Goal: Obtain resource: Download file/media

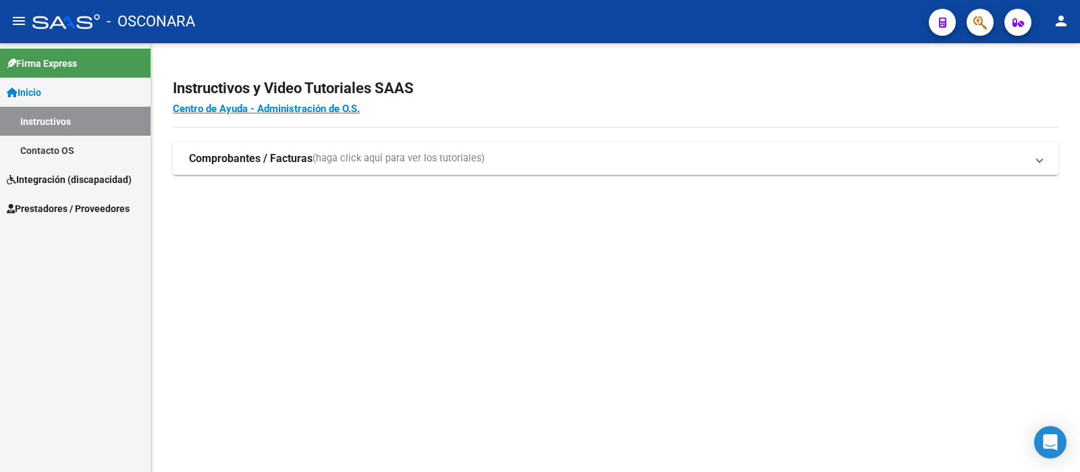
click at [111, 206] on span "Prestadores / Proveedores" at bounding box center [68, 208] width 123 height 15
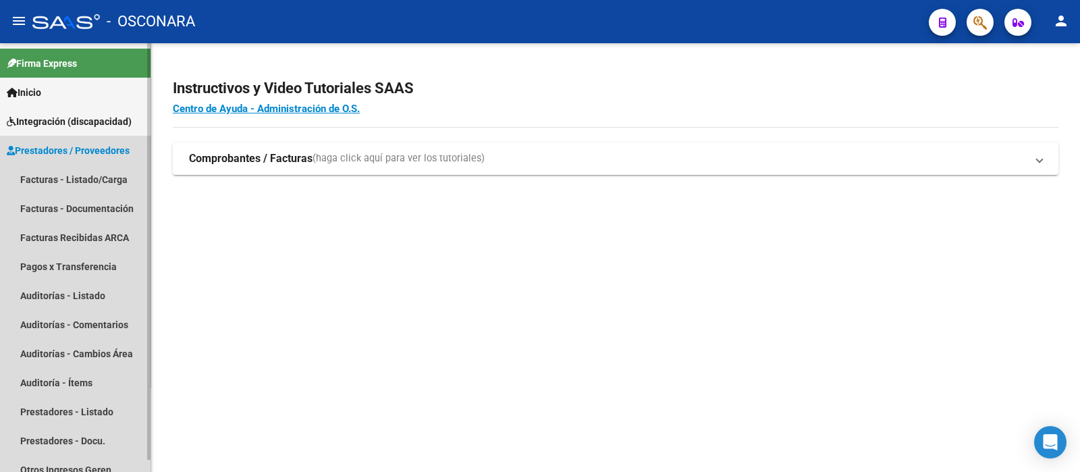
click at [101, 150] on span "Prestadores / Proveedores" at bounding box center [68, 150] width 123 height 15
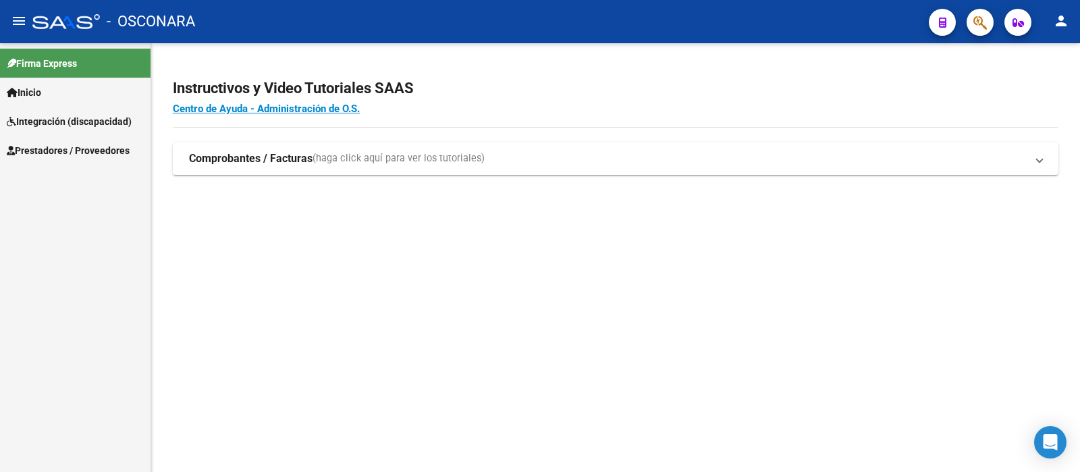
click at [101, 150] on span "Prestadores / Proveedores" at bounding box center [68, 150] width 123 height 15
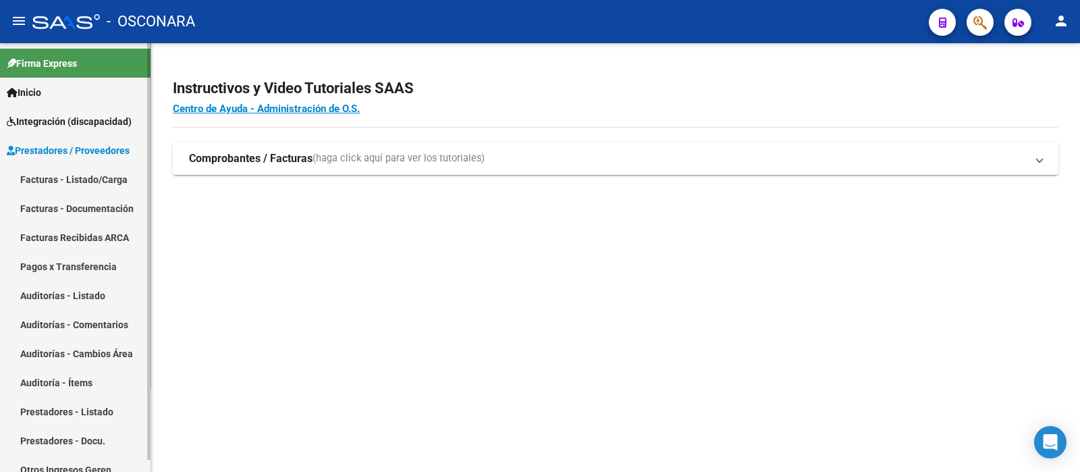
click at [98, 179] on link "Facturas - Listado/Carga" at bounding box center [75, 179] width 151 height 29
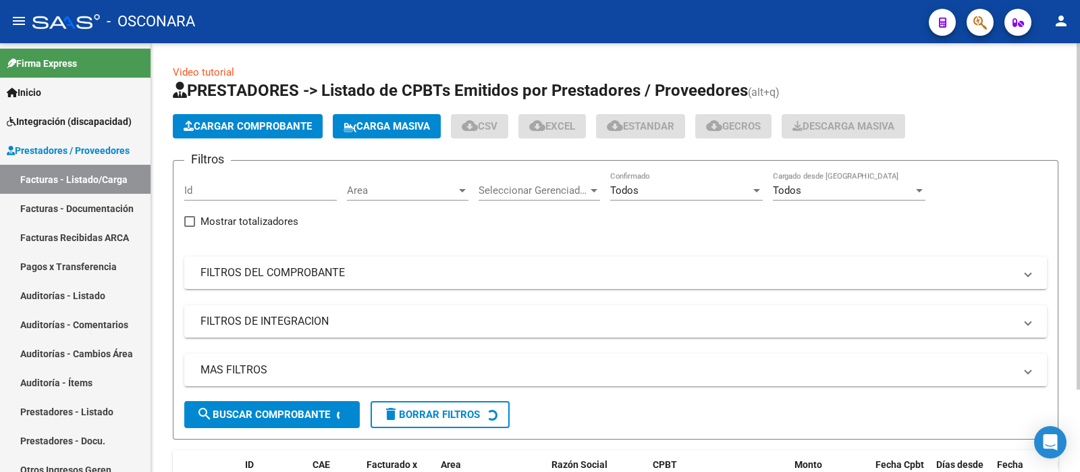
click at [267, 187] on input "Id" at bounding box center [260, 190] width 153 height 12
paste input "34480"
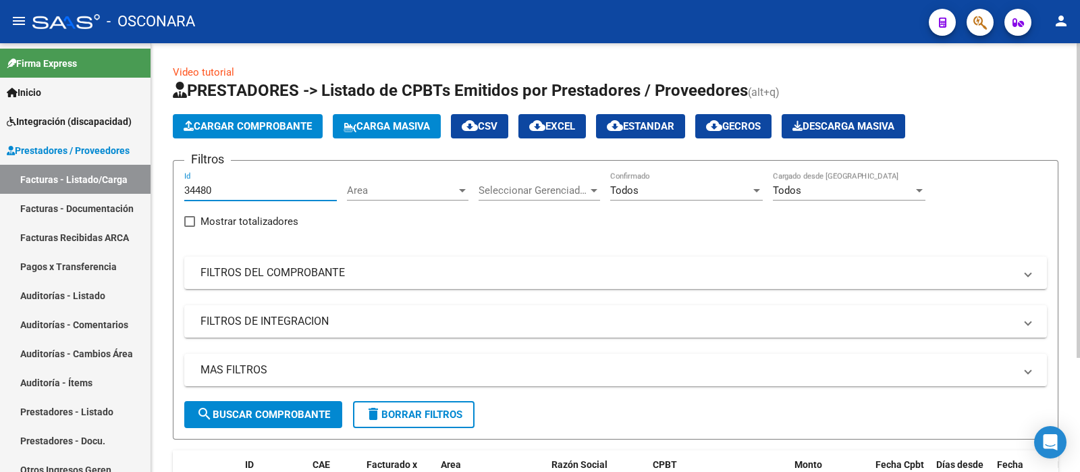
scroll to position [155, 0]
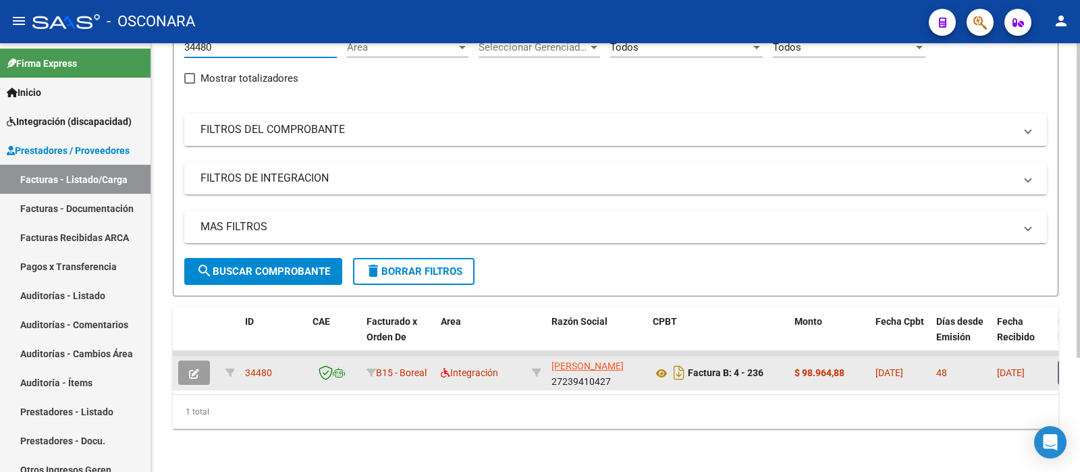
type input "34480"
click at [199, 369] on icon "button" at bounding box center [194, 374] width 10 height 10
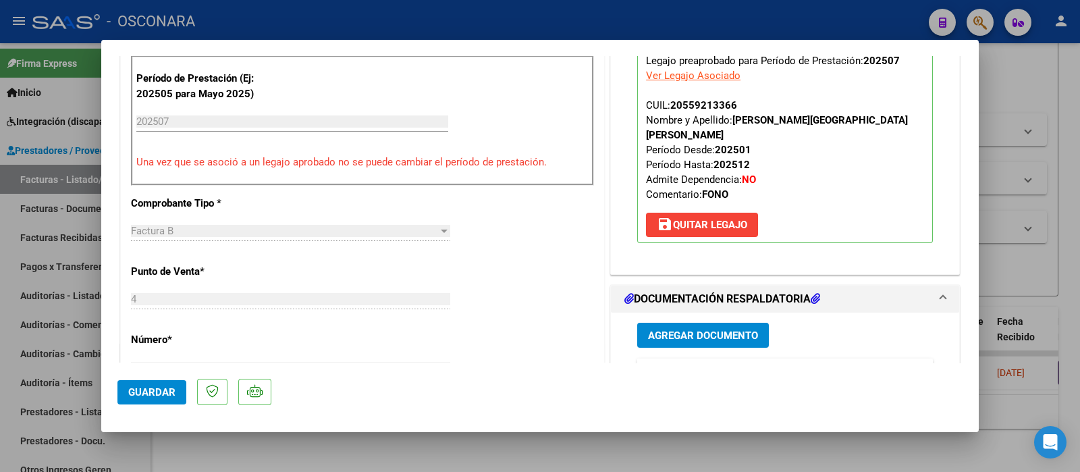
scroll to position [590, 0]
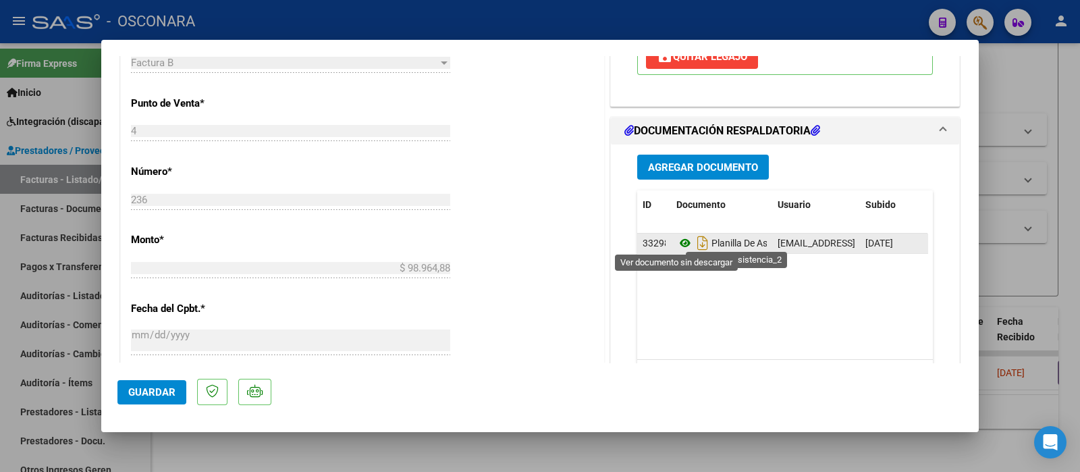
click at [677, 240] on icon at bounding box center [686, 243] width 18 height 16
